Goal: Complete application form

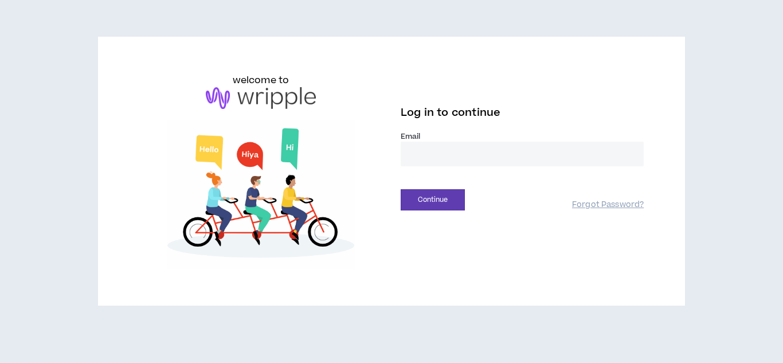
click at [408, 146] on input "email" at bounding box center [521, 153] width 243 height 25
type input "**********"
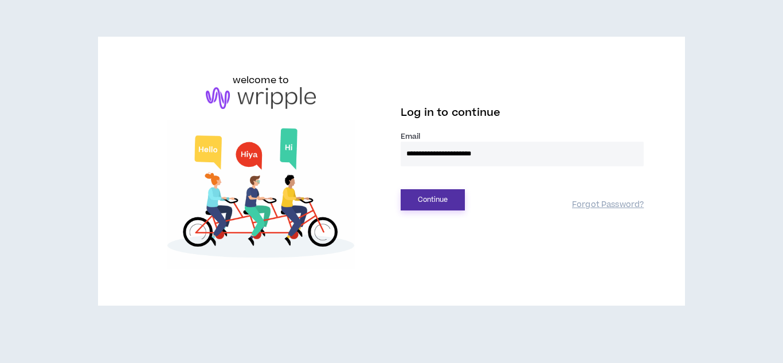
click at [445, 194] on button "Continue" at bounding box center [432, 199] width 64 height 21
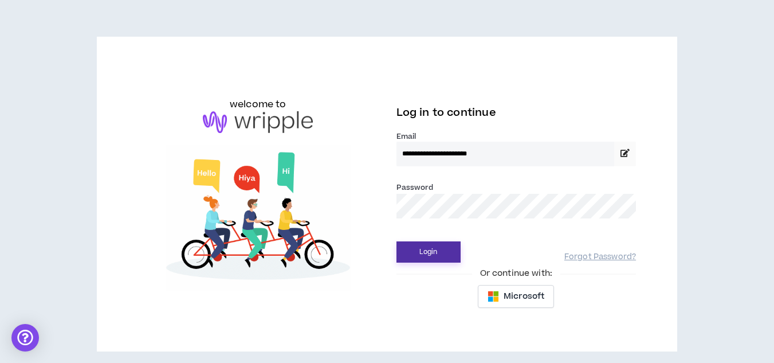
click at [441, 250] on button "Login" at bounding box center [428, 251] width 64 height 21
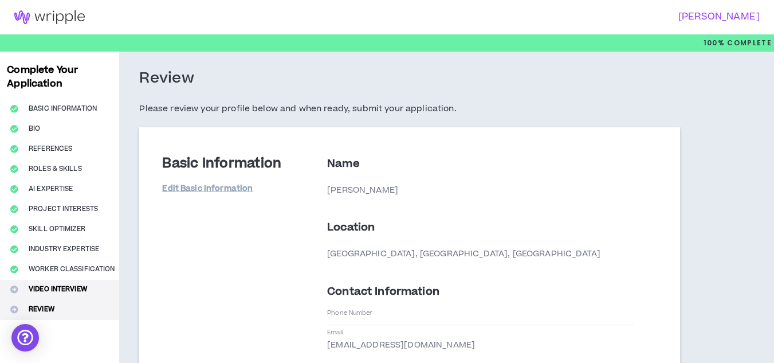
click at [49, 297] on button "Video Interview" at bounding box center [59, 290] width 119 height 20
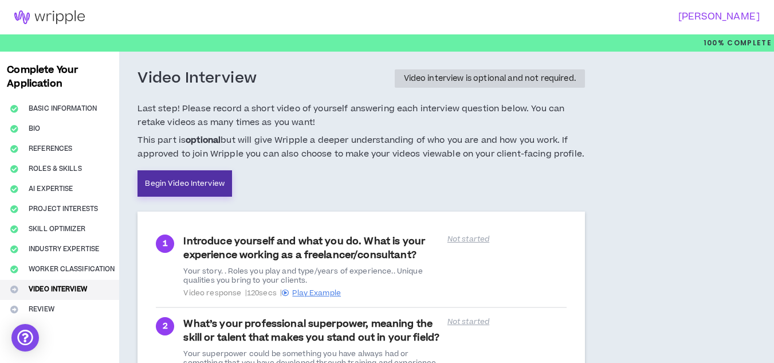
click at [200, 173] on link "Begin Video Interview" at bounding box center [184, 183] width 95 height 26
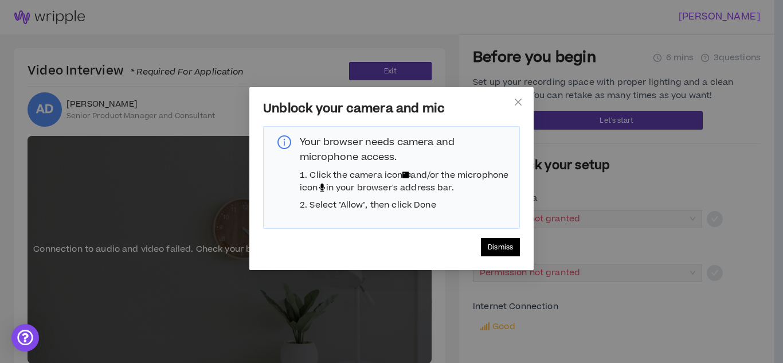
click at [493, 252] on button "Dismiss" at bounding box center [500, 247] width 39 height 18
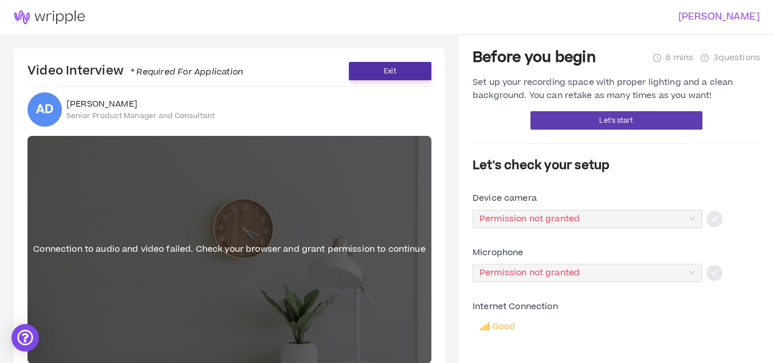
click at [378, 76] on button "Exit" at bounding box center [390, 71] width 82 height 18
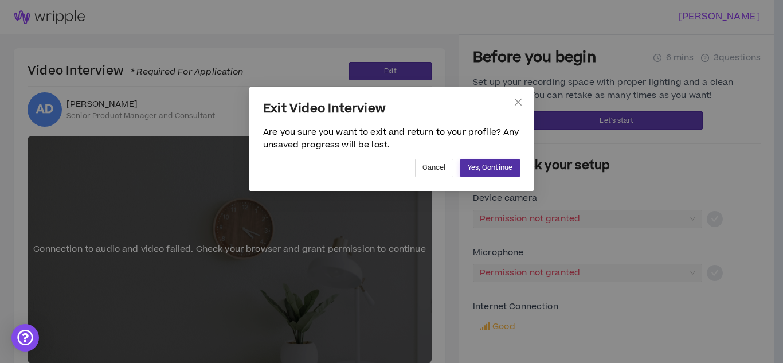
click at [499, 172] on span "Yes, Continue" at bounding box center [489, 167] width 45 height 11
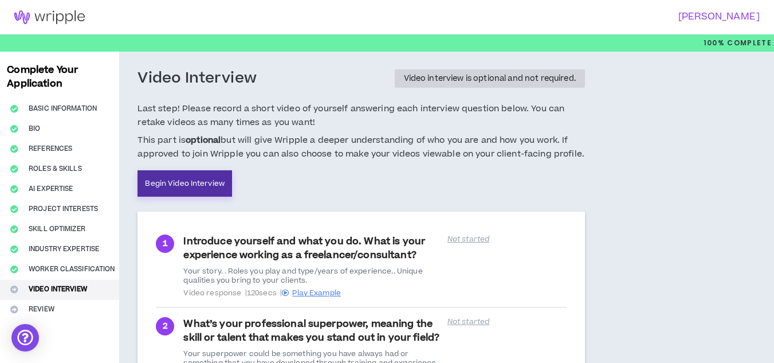
click at [201, 182] on link "Begin Video Interview" at bounding box center [184, 183] width 95 height 26
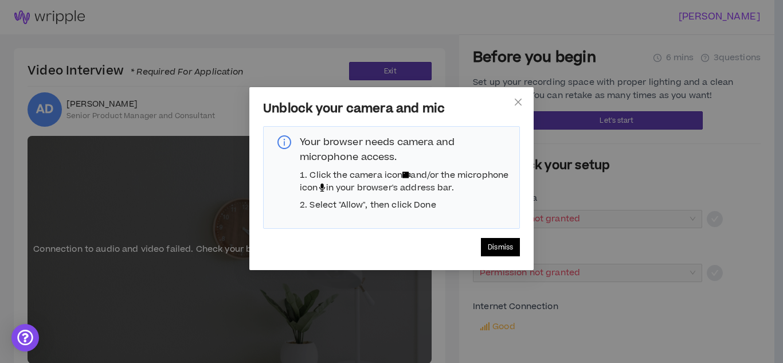
click at [505, 253] on span "Dismiss" at bounding box center [499, 247] width 25 height 11
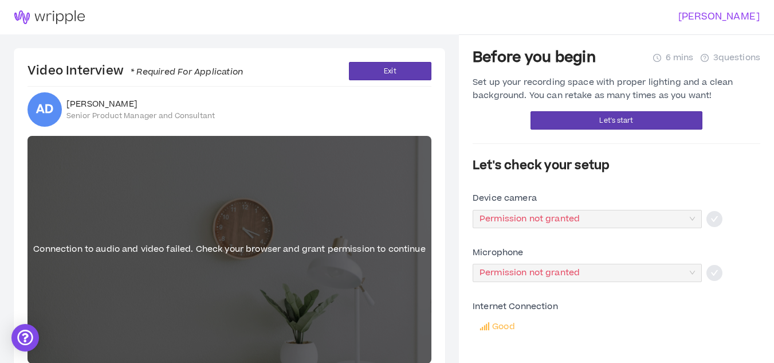
click at [710, 9] on div "[PERSON_NAME]" at bounding box center [387, 17] width 774 height 34
drag, startPoint x: 699, startPoint y: 0, endPoint x: 561, endPoint y: 15, distance: 138.9
click at [561, 15] on h3 "[PERSON_NAME]" at bounding box center [570, 16] width 380 height 11
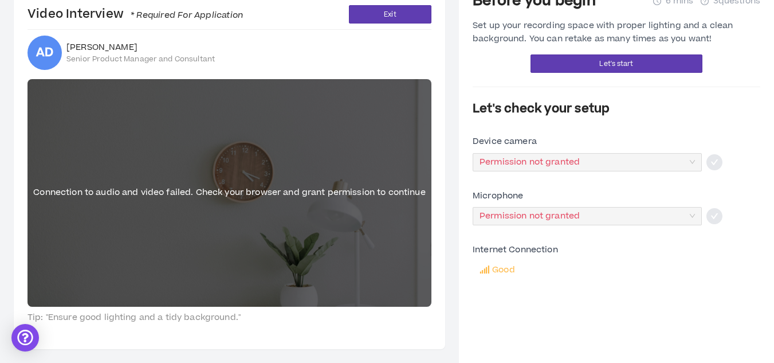
scroll to position [47, 0]
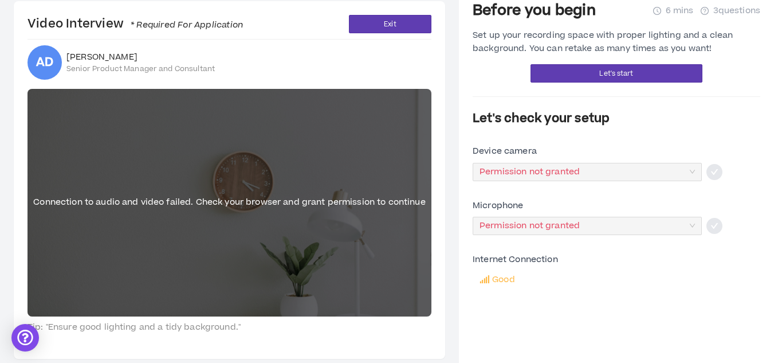
click at [769, 181] on aside "Before you begin 6 mins 3 questions Set up your recording space with proper lig…" at bounding box center [616, 179] width 315 height 385
click at [758, 289] on div "Internet Connection Good" at bounding box center [617, 271] width 288 height 36
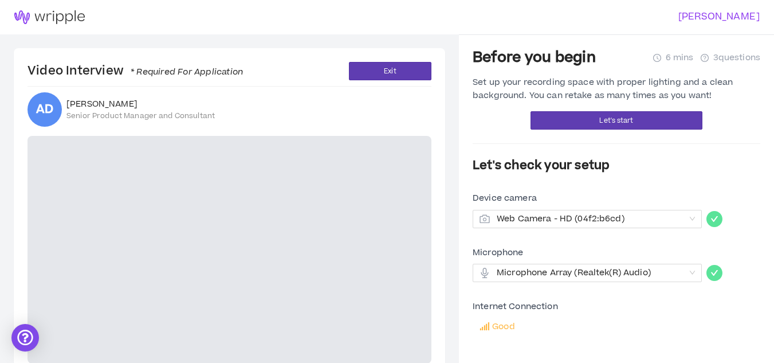
scroll to position [57, 0]
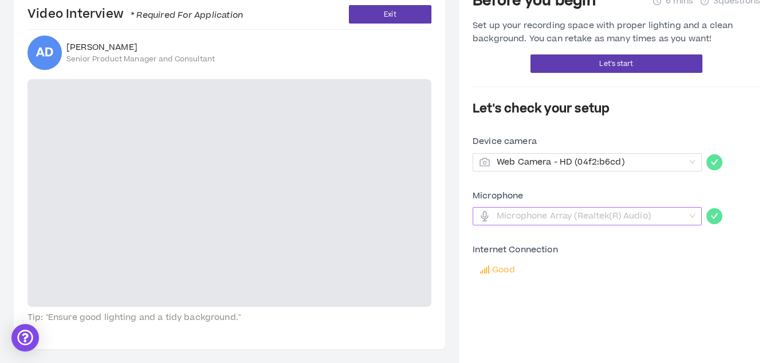
click at [575, 221] on span "Microphone Array (Realtek(R) Audio)" at bounding box center [591, 215] width 188 height 17
click at [583, 218] on span "Microphone Array (Realtek(R) Audio)" at bounding box center [591, 215] width 188 height 17
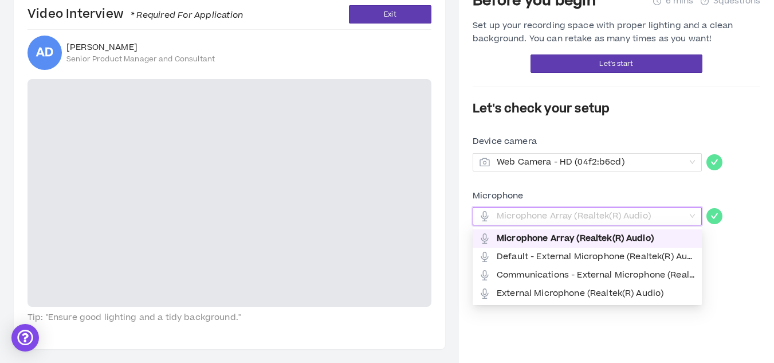
click at [583, 218] on span "Microphone Array (Realtek(R) Audio)" at bounding box center [591, 215] width 188 height 17
click at [589, 291] on span "External Microphone (Realtek(R) Audio)" at bounding box center [596, 293] width 198 height 13
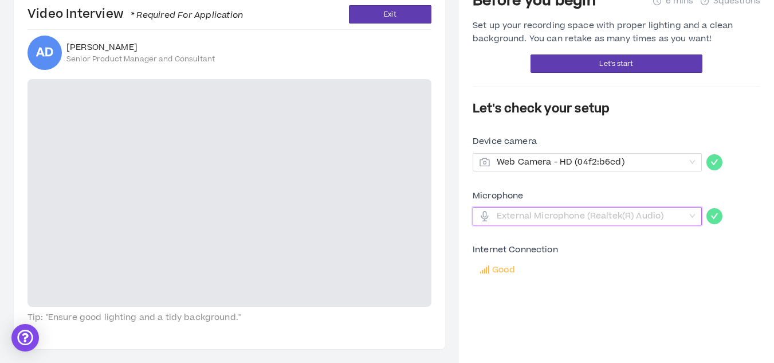
click at [653, 213] on span "External Microphone (Realtek(R) Audio)" at bounding box center [591, 215] width 188 height 17
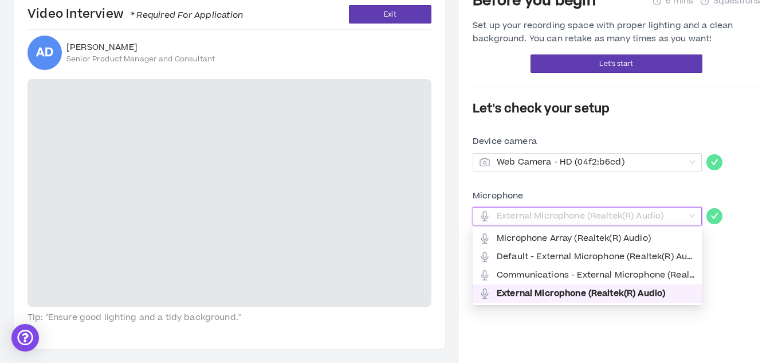
click at [729, 310] on div "Before you begin 6 mins 3 questions Set up your recording space with proper lig…" at bounding box center [617, 170] width 288 height 357
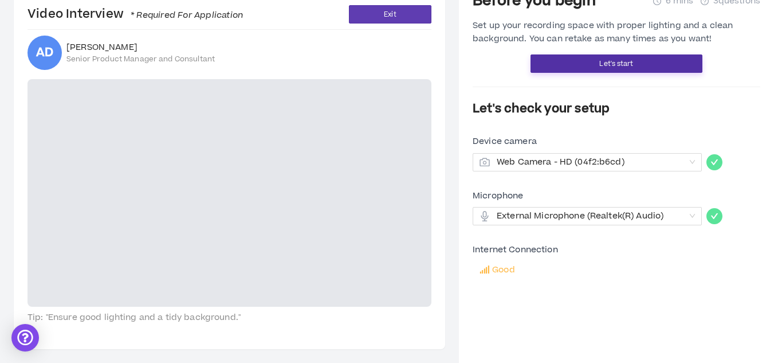
click at [622, 66] on span "Let's start" at bounding box center [616, 63] width 34 height 11
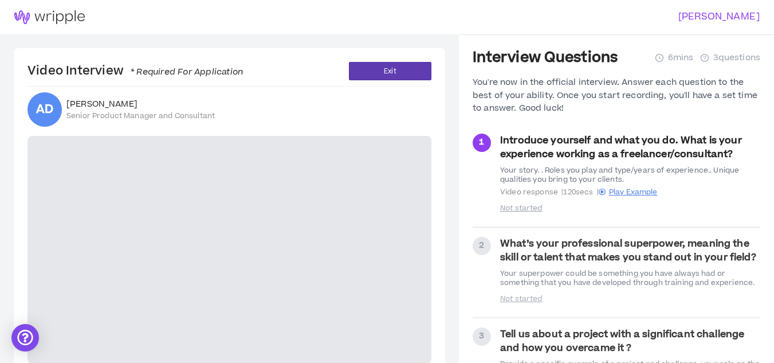
scroll to position [75, 0]
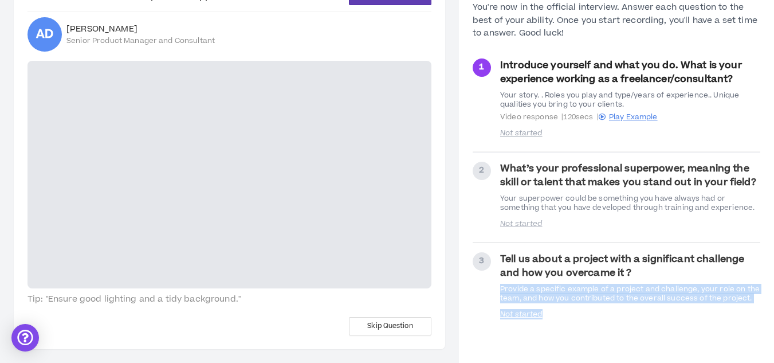
drag, startPoint x: 767, startPoint y: 325, endPoint x: 775, endPoint y: 272, distance: 53.3
click at [774, 272] on html "Alfred Danso Video Interview * Required For Application Exit AD Alfred Danso Se…" at bounding box center [387, 106] width 774 height 363
click at [659, 343] on div "Interview Questions 6 mins 3 questions You're now in the official interview. An…" at bounding box center [617, 161] width 288 height 375
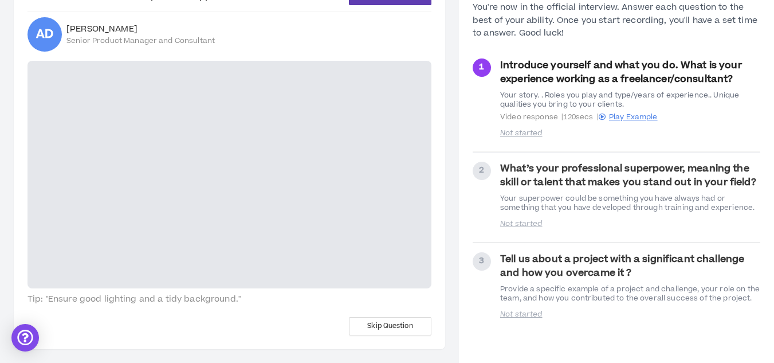
scroll to position [0, 0]
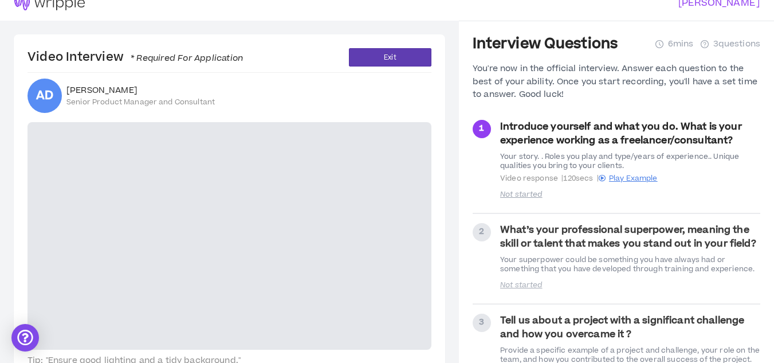
scroll to position [11, 0]
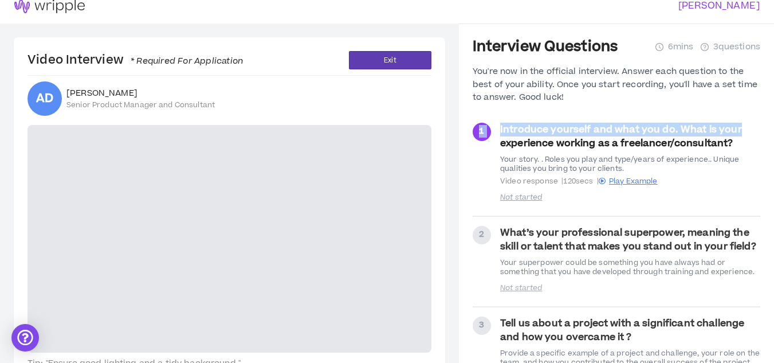
click at [761, 101] on aside "Interview Questions 6 mins 3 questions You're now in the official interview. An…" at bounding box center [616, 224] width 315 height 403
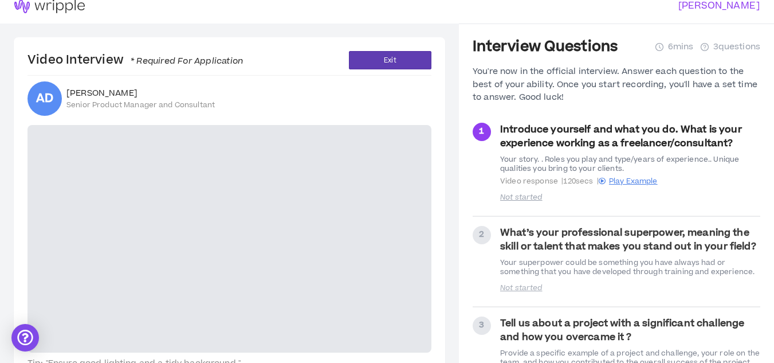
scroll to position [75, 0]
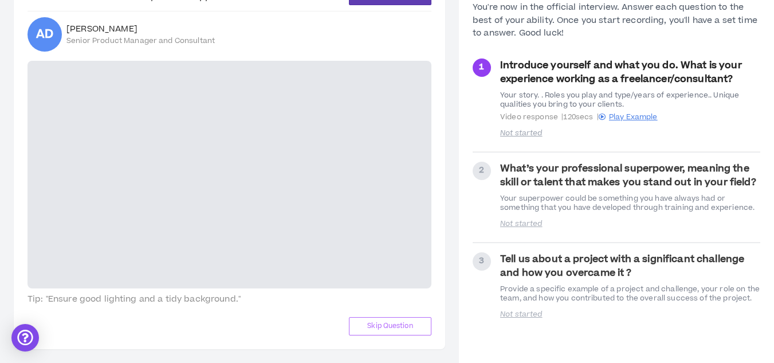
click at [384, 324] on span "Skip Question" at bounding box center [389, 325] width 45 height 11
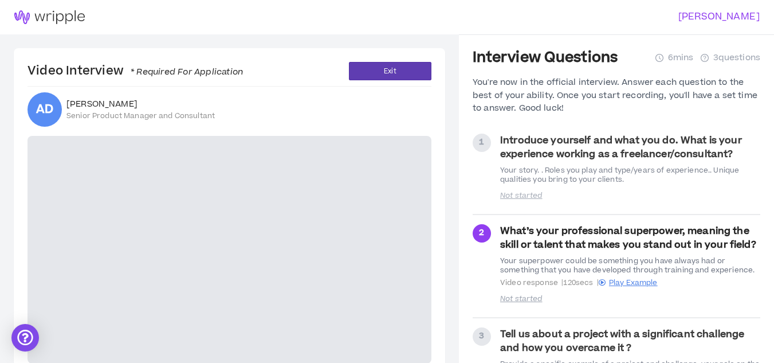
scroll to position [75, 0]
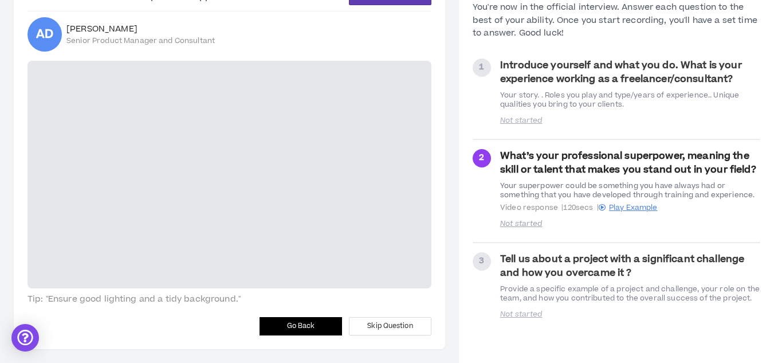
click at [323, 328] on button "Go Back" at bounding box center [300, 326] width 82 height 18
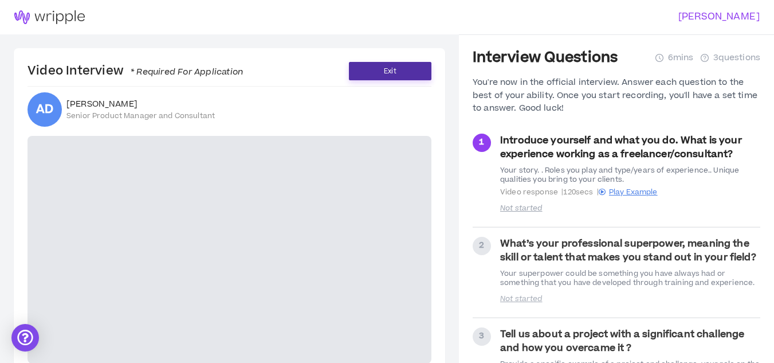
click at [401, 78] on button "Exit" at bounding box center [390, 71] width 82 height 18
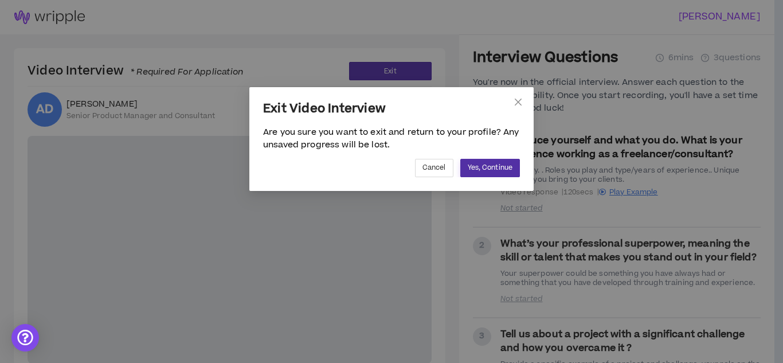
click at [490, 167] on span "Yes, Continue" at bounding box center [489, 167] width 45 height 11
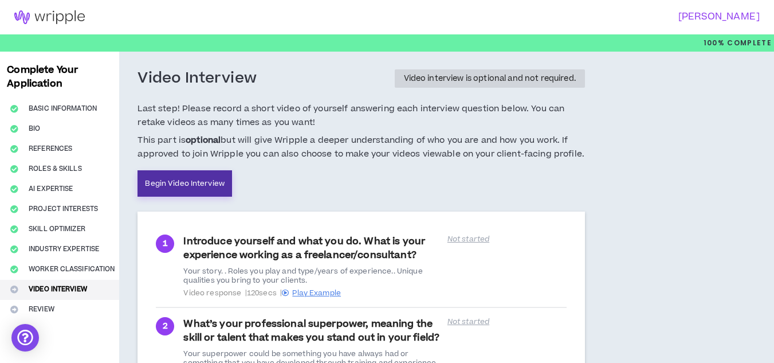
click at [189, 191] on link "Begin Video Interview" at bounding box center [184, 183] width 95 height 26
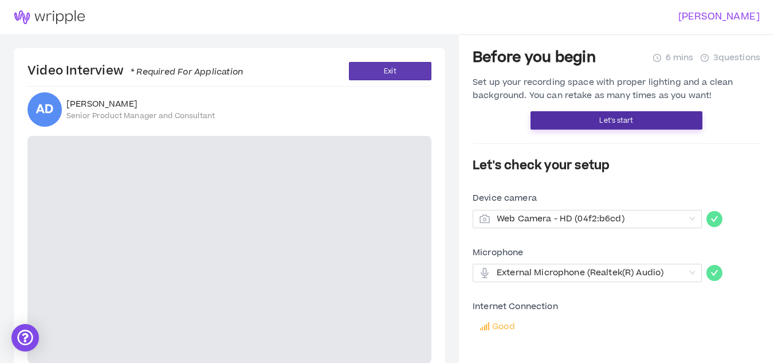
click at [593, 123] on button "Let's start" at bounding box center [616, 120] width 172 height 18
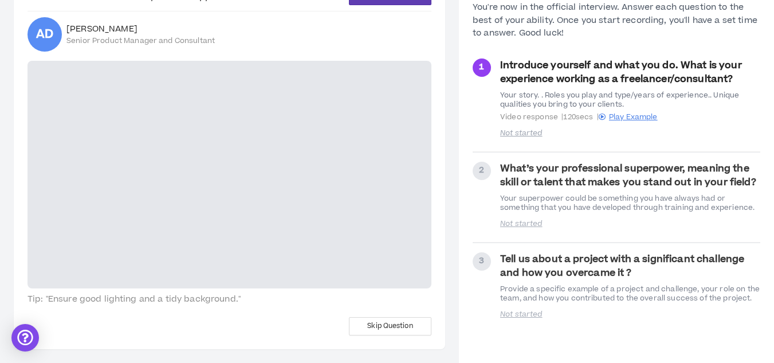
scroll to position [9, 0]
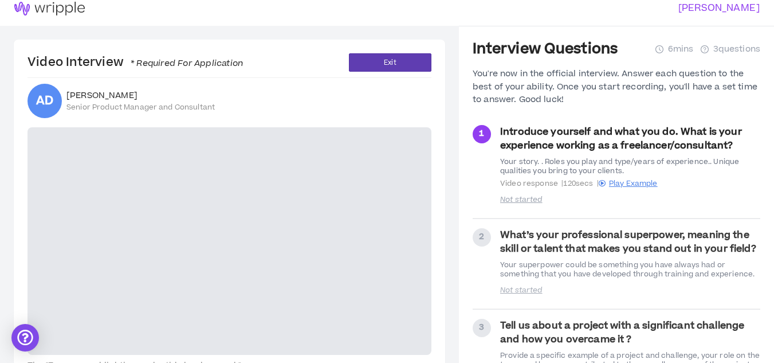
click at [320, 148] on video at bounding box center [229, 240] width 404 height 227
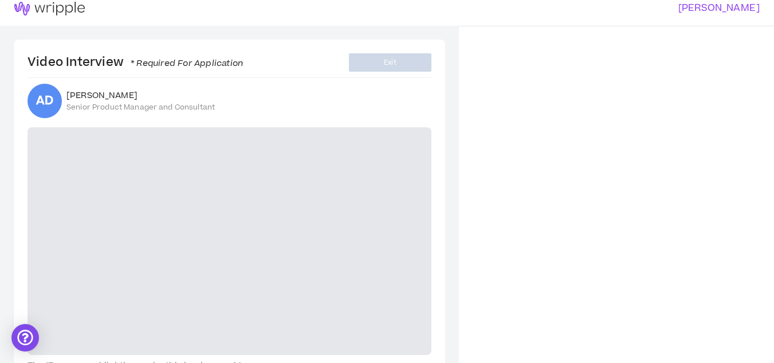
click at [297, 71] on div "Video Interview * Required For Application Exit" at bounding box center [229, 62] width 404 height 18
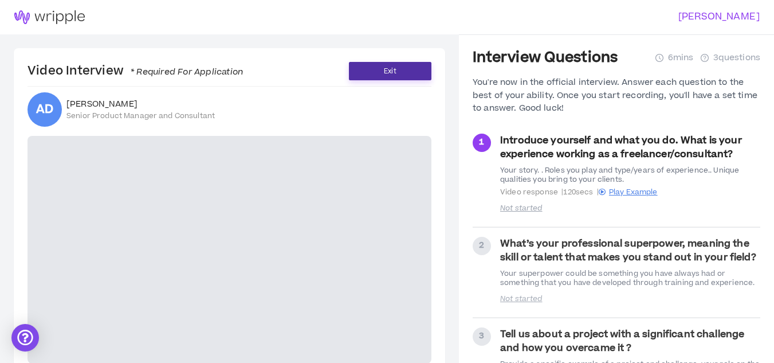
click at [400, 79] on button "Exit" at bounding box center [390, 71] width 82 height 18
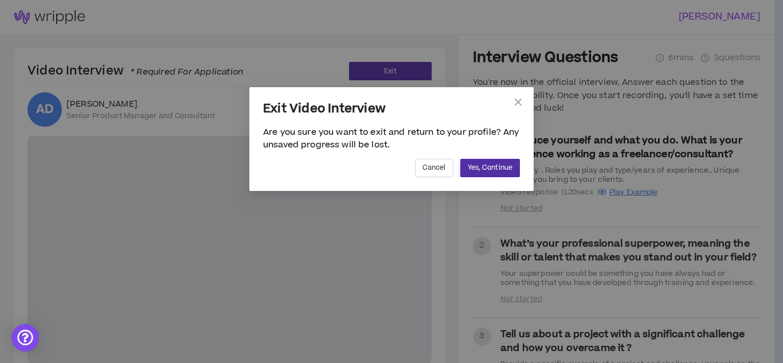
click at [496, 174] on button "Yes, Continue" at bounding box center [490, 168] width 60 height 18
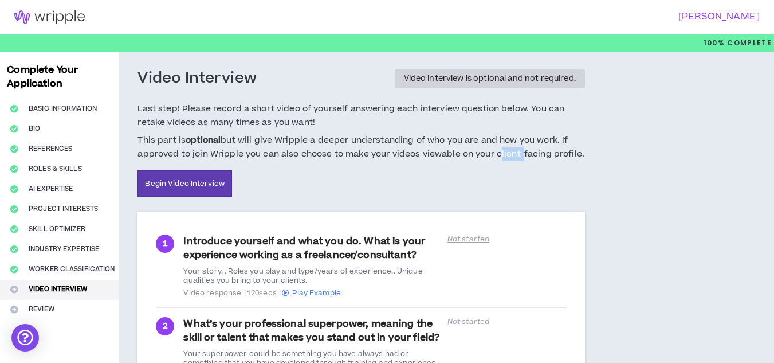
click at [496, 174] on div "Last step! Please record a short video of yourself answering each interview que…" at bounding box center [360, 150] width 447 height 96
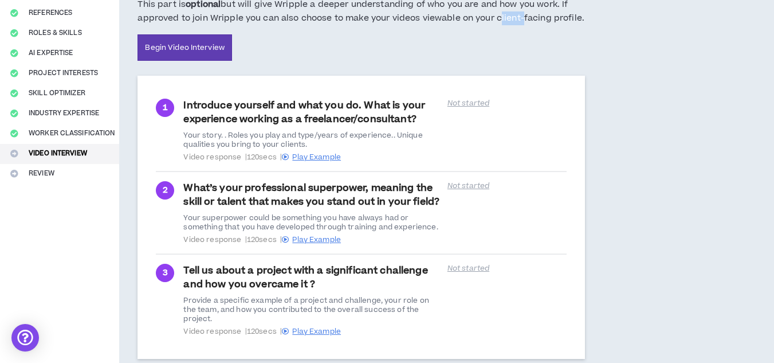
scroll to position [196, 0]
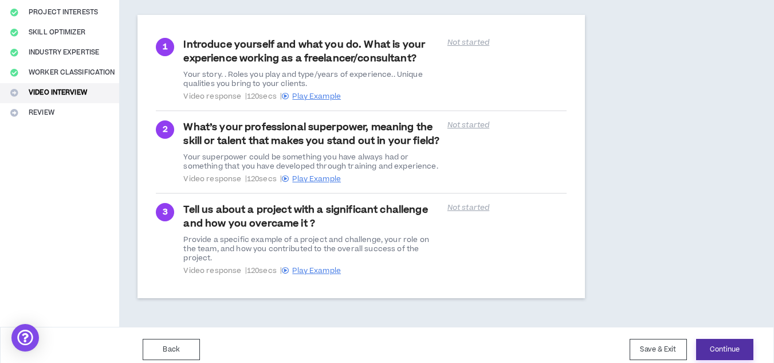
click at [715, 343] on button "Continue" at bounding box center [724, 349] width 57 height 21
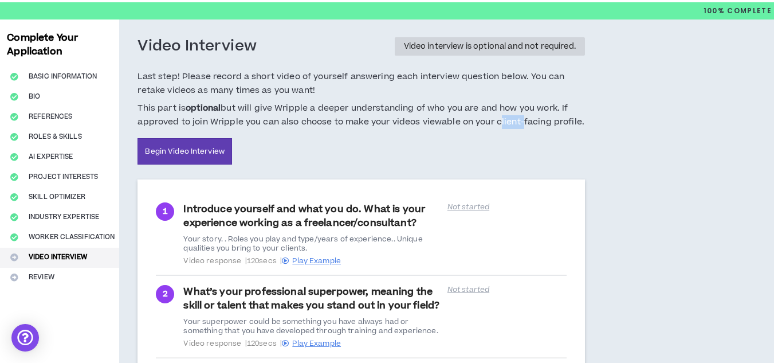
scroll to position [0, 0]
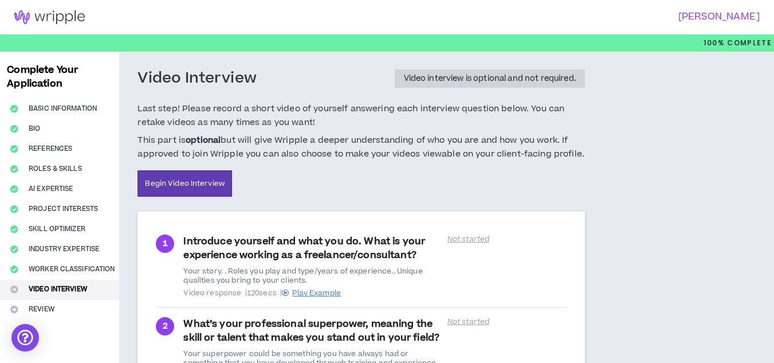
click at [37, 302] on div "Complete Your Application Basic Information Bio References Roles & Skills AI Ex…" at bounding box center [59, 287] width 119 height 471
click at [40, 305] on div "Complete Your Application Basic Information Bio References Roles & Skills AI Ex…" at bounding box center [59, 287] width 119 height 471
click at [206, 175] on link "Begin Video Interview" at bounding box center [184, 183] width 95 height 26
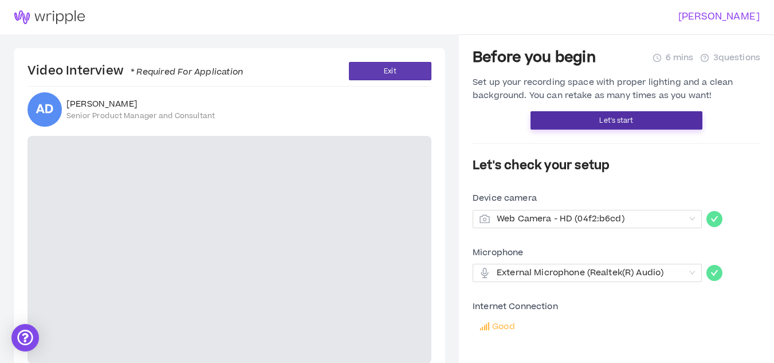
click at [570, 119] on button "Let's start" at bounding box center [616, 120] width 172 height 18
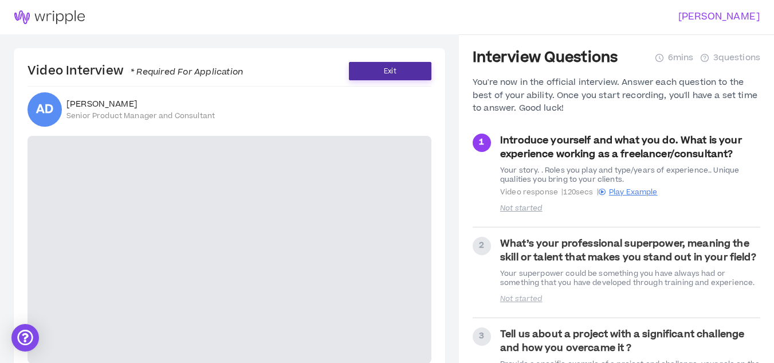
click at [405, 67] on button "Exit" at bounding box center [390, 71] width 82 height 18
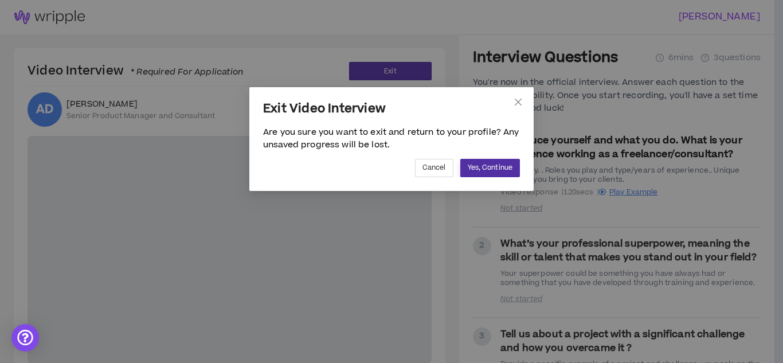
click at [510, 167] on span "Yes, Continue" at bounding box center [489, 167] width 45 height 11
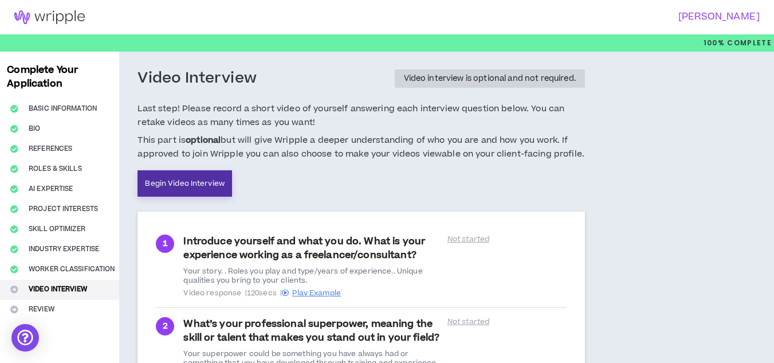
click at [194, 188] on link "Begin Video Interview" at bounding box center [184, 183] width 95 height 26
